Goal: Information Seeking & Learning: Learn about a topic

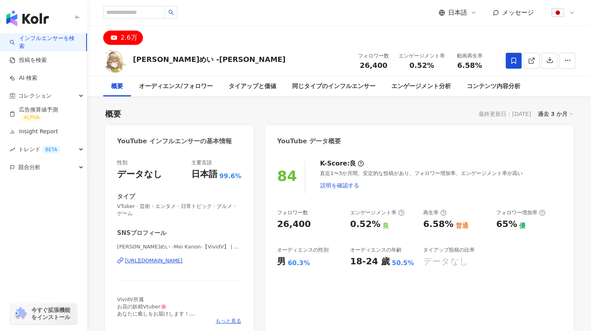
drag, startPoint x: 54, startPoint y: 44, endPoint x: 140, endPoint y: 50, distance: 87.0
click at [54, 44] on link "インフルエンサーを検索" at bounding box center [45, 42] width 70 height 15
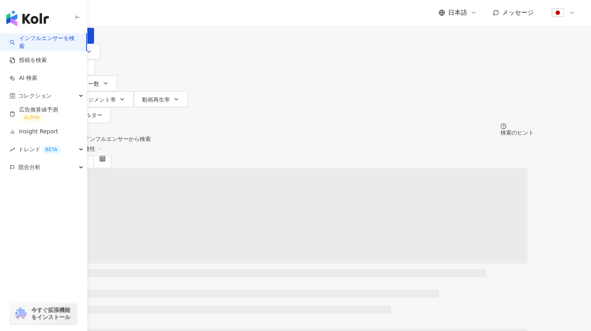
click at [184, 15] on input "search" at bounding box center [152, 7] width 64 height 15
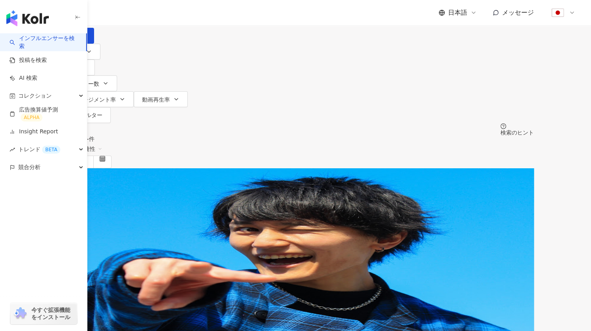
type input "***"
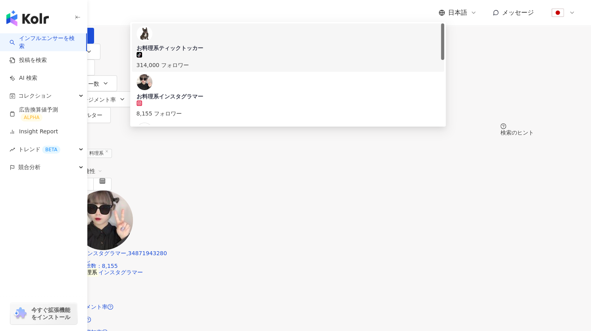
click at [298, 19] on div "日本語 メッセージ" at bounding box center [339, 12] width 472 height 25
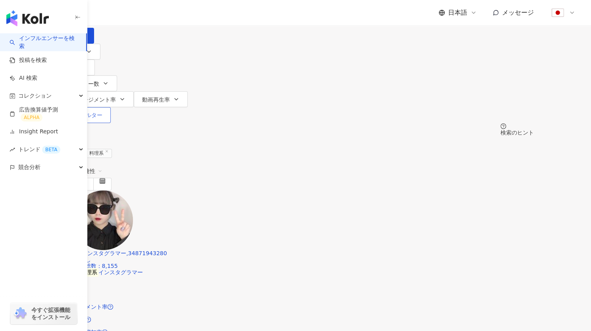
click at [111, 107] on button "フィルター" at bounding box center [84, 115] width 53 height 16
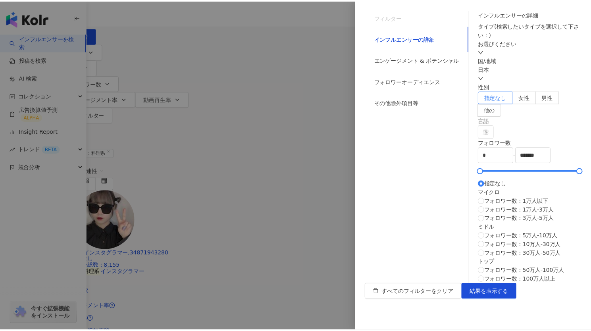
scroll to position [138, 0]
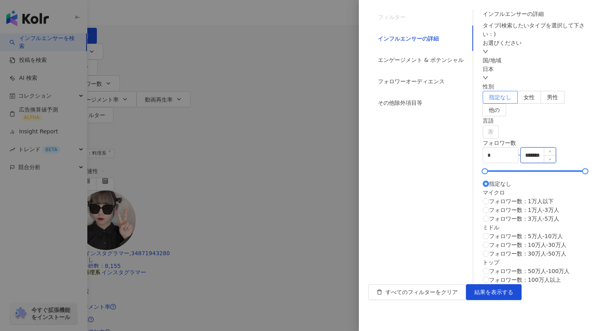
click at [526, 148] on input "*******" at bounding box center [537, 155] width 35 height 15
click at [483, 148] on input "*" at bounding box center [500, 155] width 35 height 15
type input "*****"
click at [513, 295] on span "結果を表示する" at bounding box center [493, 292] width 39 height 6
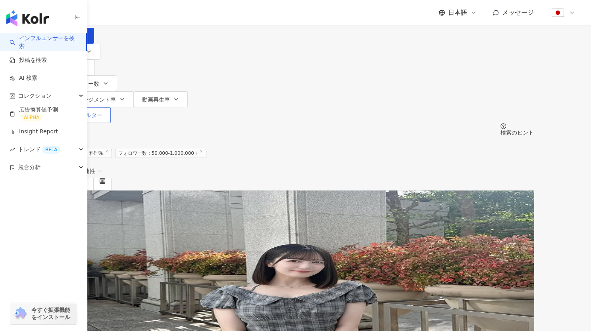
click at [111, 107] on button "フィルター" at bounding box center [84, 115] width 53 height 16
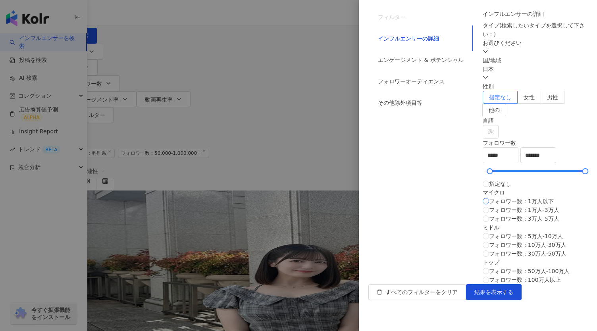
scroll to position [182, 0]
click at [388, 86] on div "フォロワーオーディエンス" at bounding box center [411, 81] width 67 height 9
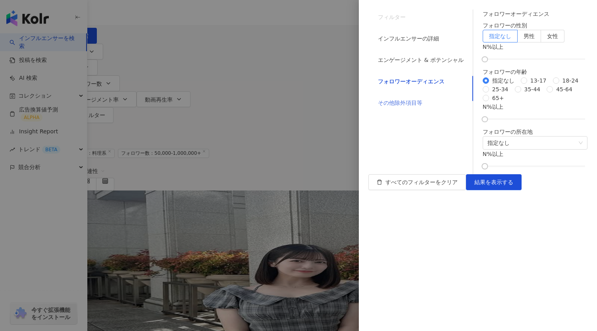
scroll to position [54, 0]
click at [382, 110] on div "その他除外項目等" at bounding box center [420, 102] width 105 height 15
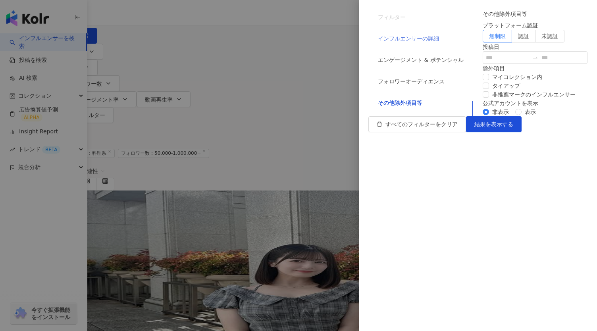
scroll to position [0, 0]
click at [381, 42] on div "インフルエンサーの詳細" at bounding box center [408, 38] width 61 height 9
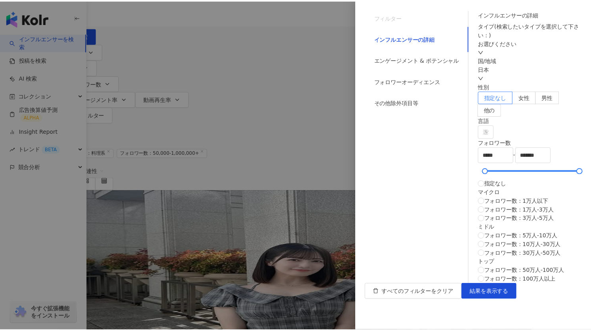
scroll to position [182, 0]
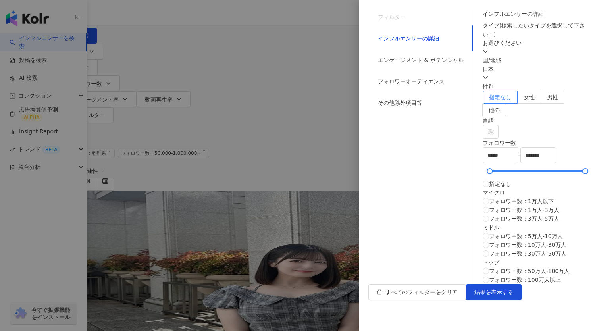
click at [378, 19] on div "フィルター" at bounding box center [392, 17] width 28 height 9
click at [320, 123] on div at bounding box center [298, 165] width 597 height 331
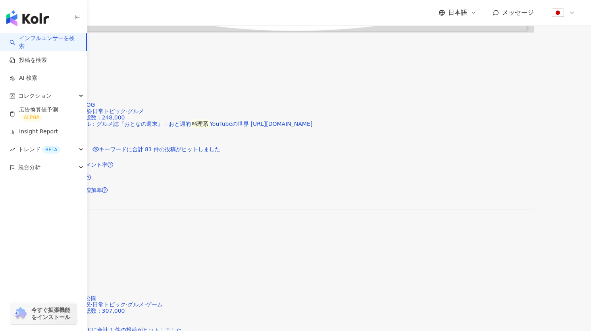
scroll to position [1394, 0]
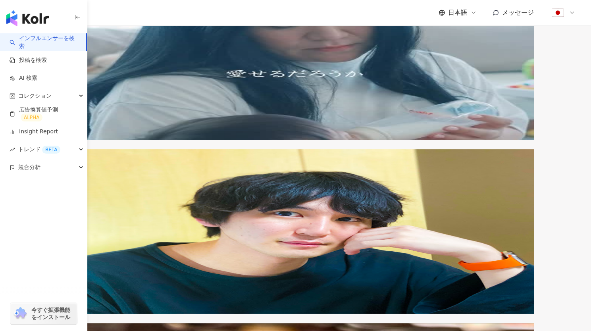
scroll to position [0, 0]
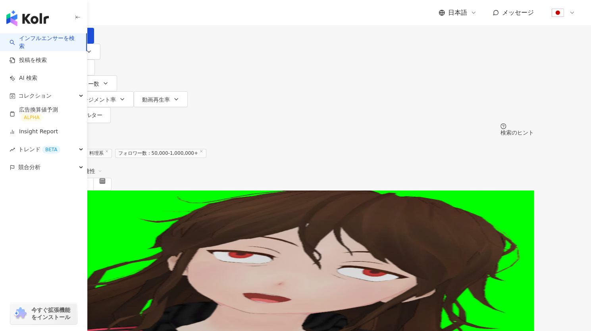
click at [184, 15] on input "***" at bounding box center [152, 7] width 64 height 15
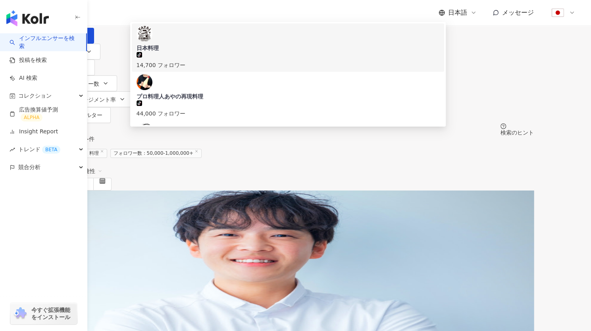
type input "**"
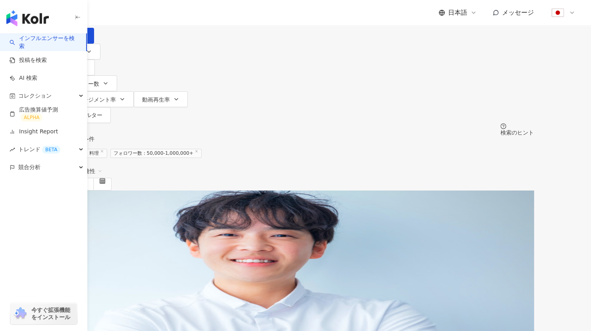
click at [301, 10] on div "日本語 メッセージ" at bounding box center [339, 12] width 472 height 25
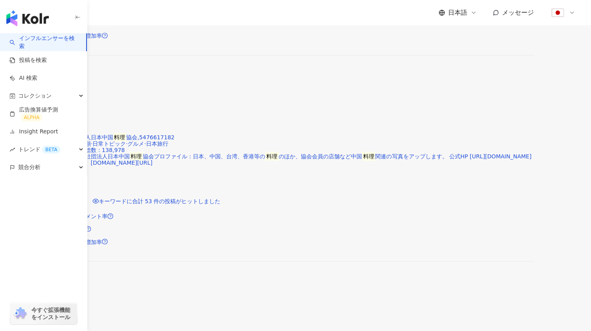
scroll to position [1162, 0]
